Goal: Information Seeking & Learning: Learn about a topic

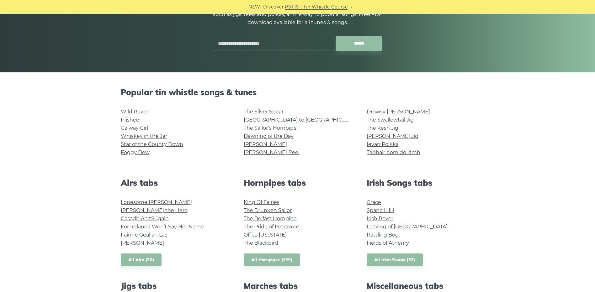
scroll to position [157, 0]
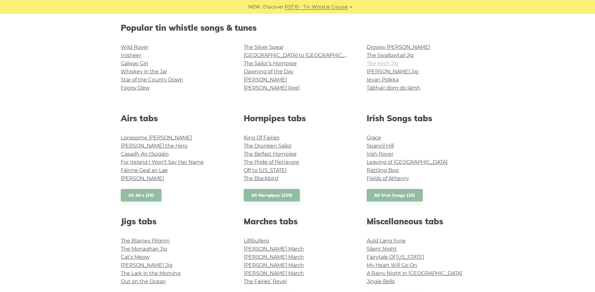
click at [387, 65] on link "The Kesh Jig" at bounding box center [382, 63] width 32 height 6
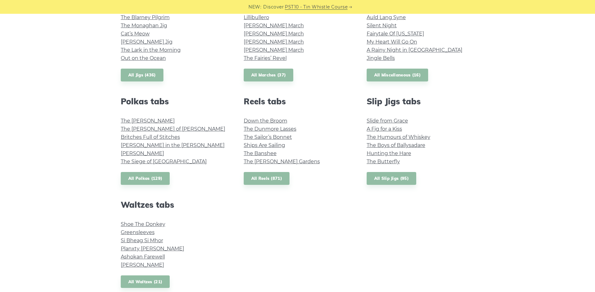
scroll to position [439, 0]
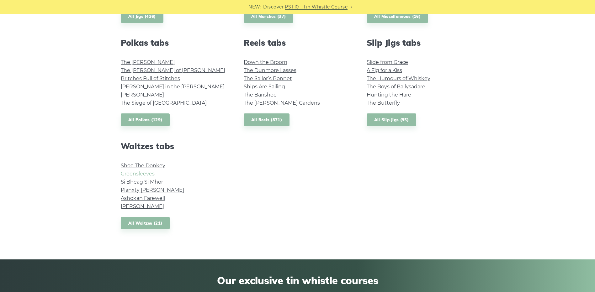
click at [144, 174] on link "Greensleeves" at bounding box center [138, 174] width 34 height 6
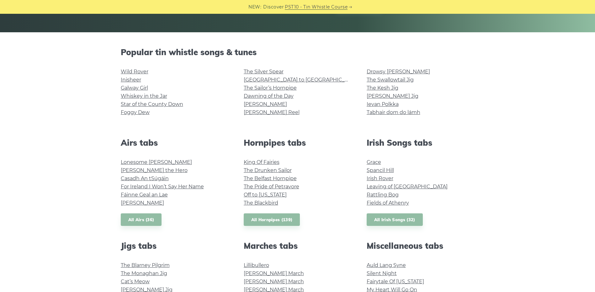
scroll to position [125, 0]
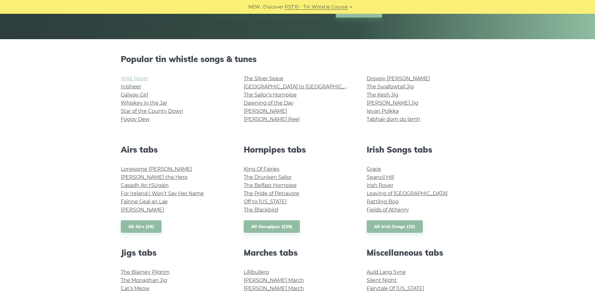
click at [137, 78] on link "Wild Rover" at bounding box center [135, 79] width 28 height 6
click at [142, 93] on link "Galway Girl" at bounding box center [134, 95] width 27 height 6
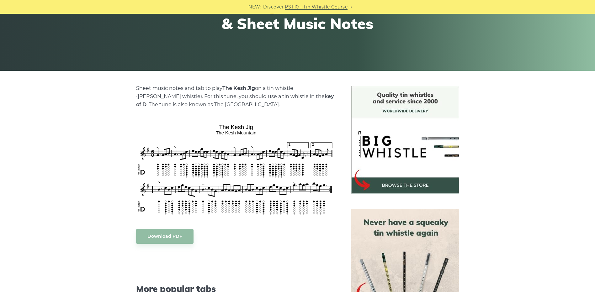
scroll to position [94, 0]
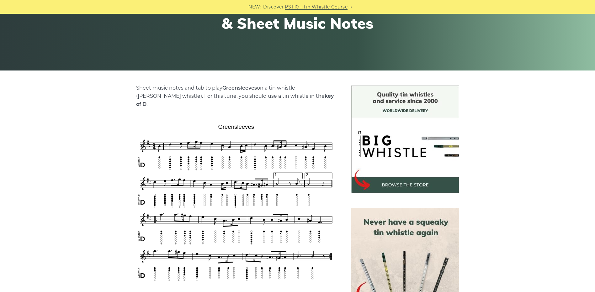
scroll to position [125, 0]
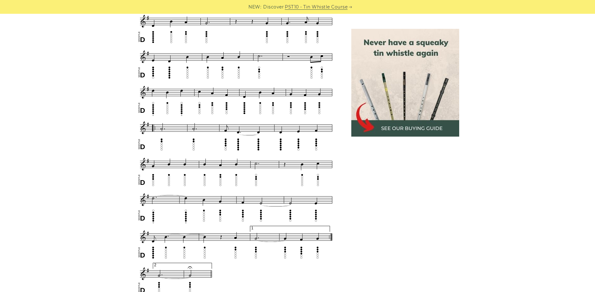
scroll to position [282, 0]
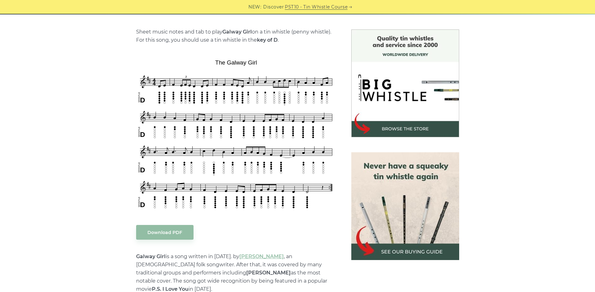
scroll to position [157, 0]
